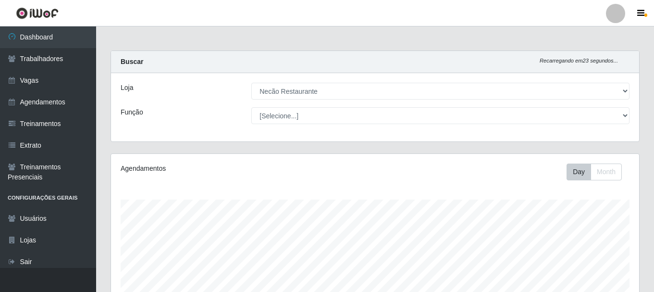
select select "334"
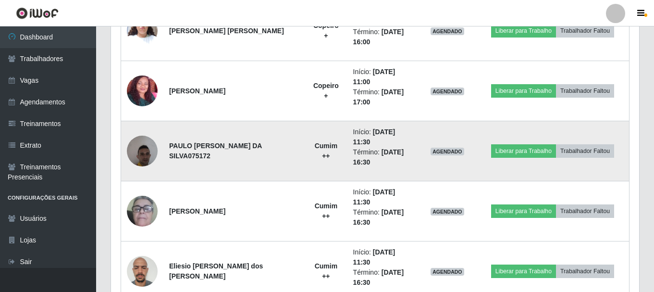
scroll to position [577, 0]
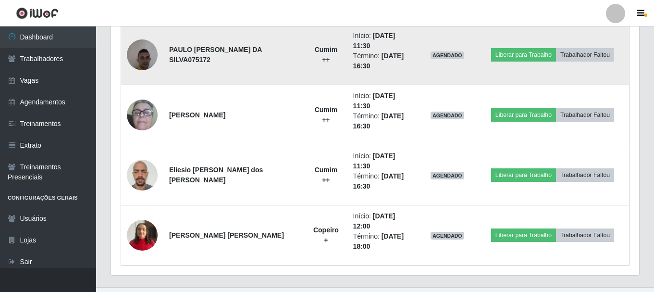
click at [135, 55] on img at bounding box center [142, 54] width 31 height 41
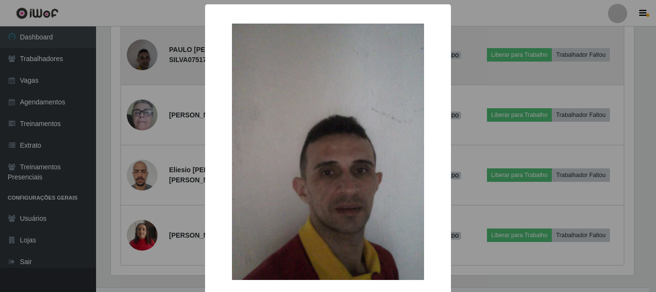
click at [135, 55] on div "× OK Cancel" at bounding box center [328, 146] width 656 height 292
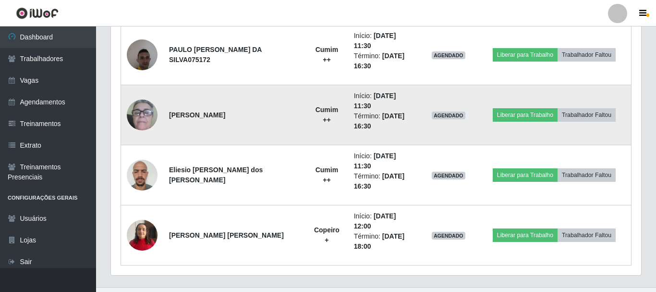
scroll to position [199, 528]
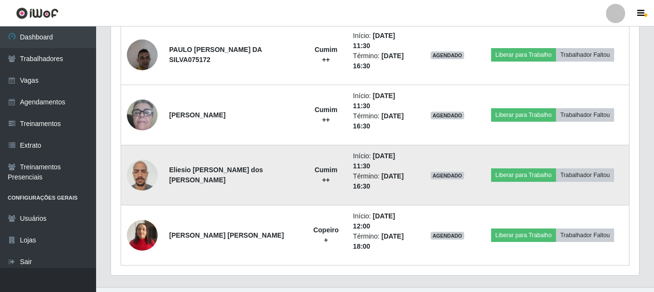
click at [133, 173] on img at bounding box center [142, 175] width 31 height 41
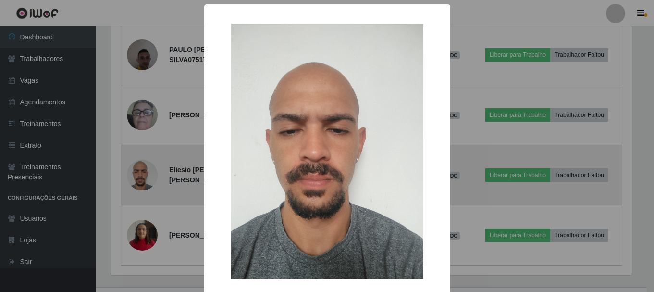
scroll to position [199, 523]
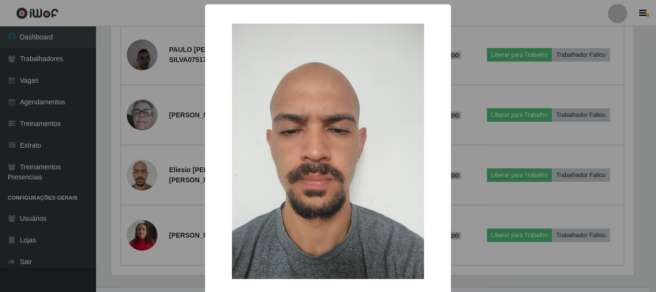
click at [138, 174] on div "× OK Cancel" at bounding box center [328, 146] width 656 height 292
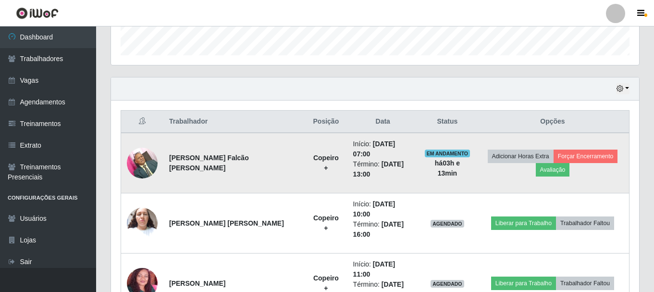
scroll to position [336, 0]
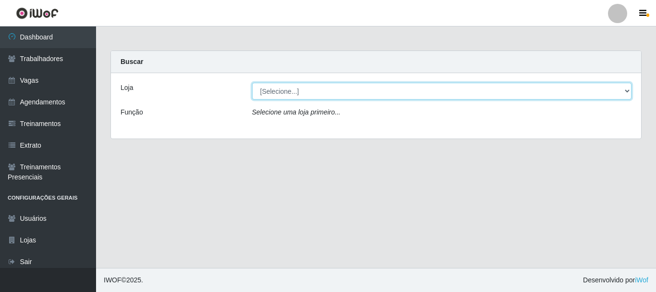
click at [318, 89] on select "[Selecione...] Necão Restaurante" at bounding box center [442, 91] width 380 height 17
select select "334"
click at [252, 83] on select "[Selecione...] Necão Restaurante" at bounding box center [442, 91] width 380 height 17
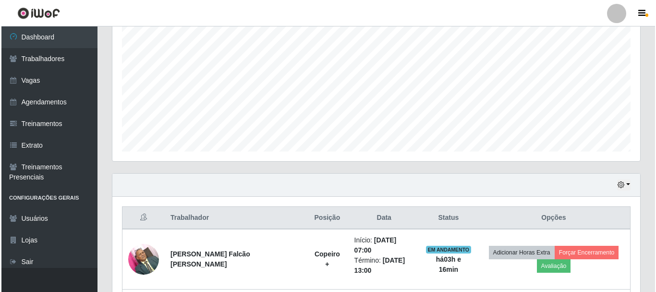
scroll to position [384, 0]
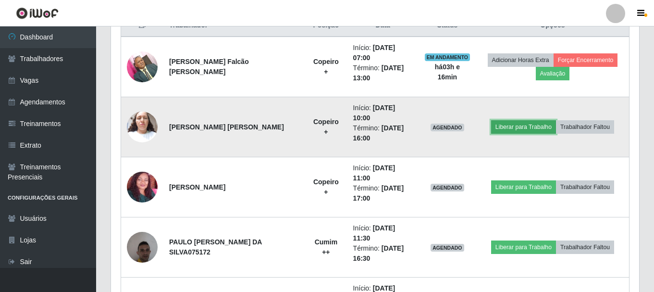
click at [525, 126] on button "Liberar para Trabalho" at bounding box center [523, 126] width 65 height 13
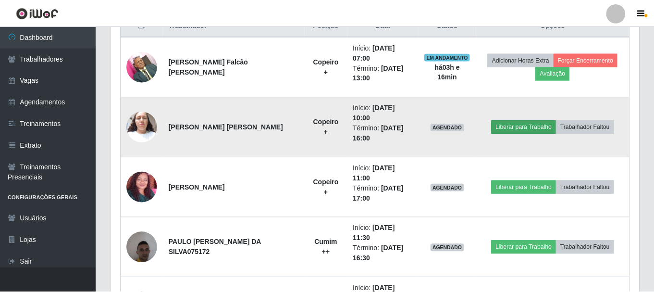
scroll to position [199, 523]
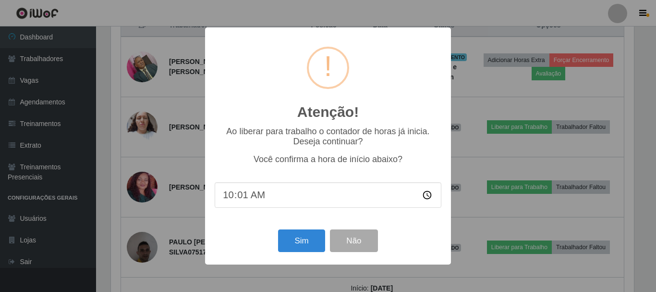
type input "10:15"
click at [318, 237] on button "Sim" at bounding box center [301, 240] width 47 height 23
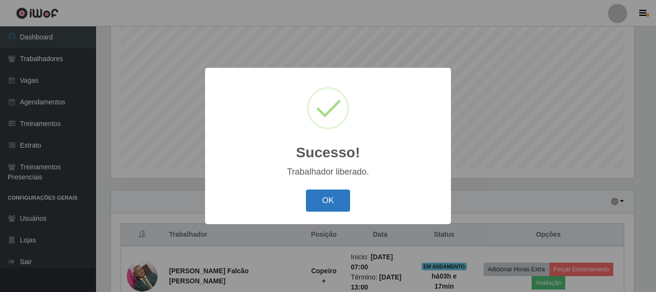
click at [320, 201] on button "OK" at bounding box center [328, 200] width 45 height 23
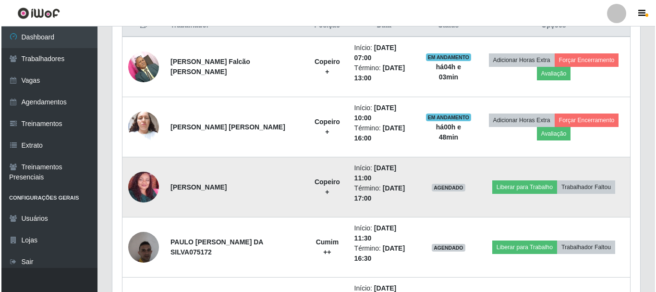
scroll to position [432, 0]
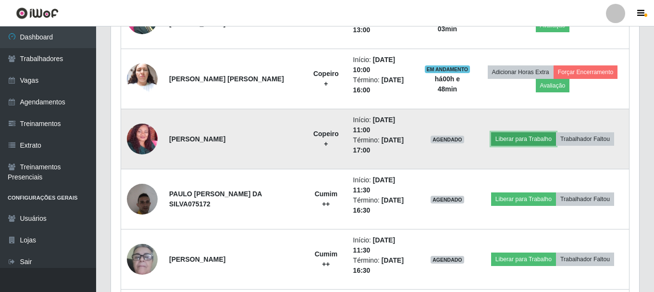
click at [527, 138] on button "Liberar para Trabalho" at bounding box center [523, 138] width 65 height 13
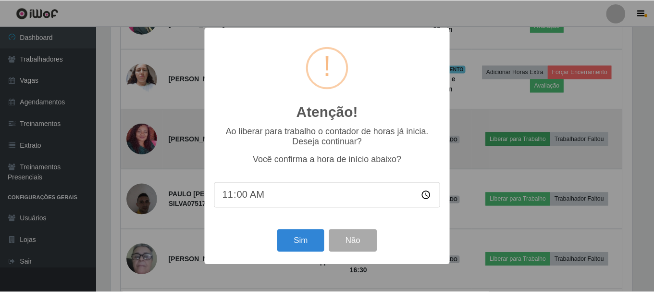
scroll to position [199, 523]
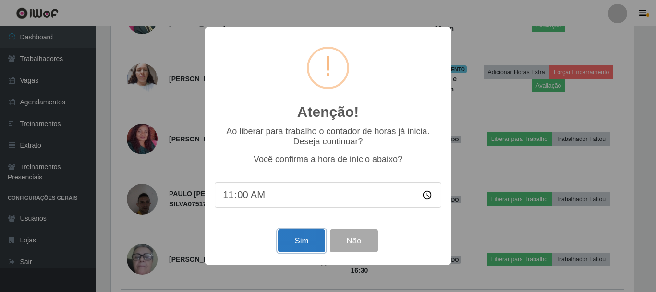
click at [312, 245] on button "Sim" at bounding box center [301, 240] width 47 height 23
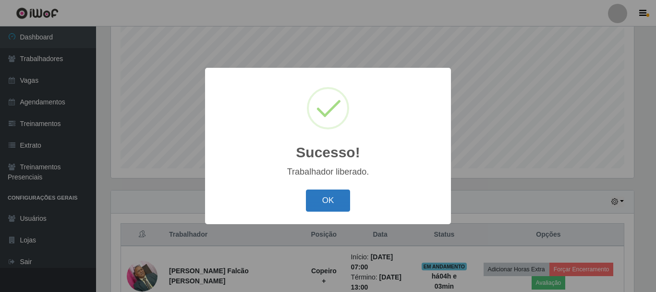
click at [343, 208] on button "OK" at bounding box center [328, 200] width 45 height 23
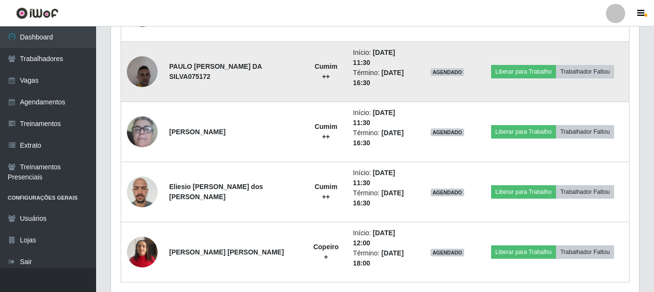
scroll to position [596, 0]
